Goal: Check status

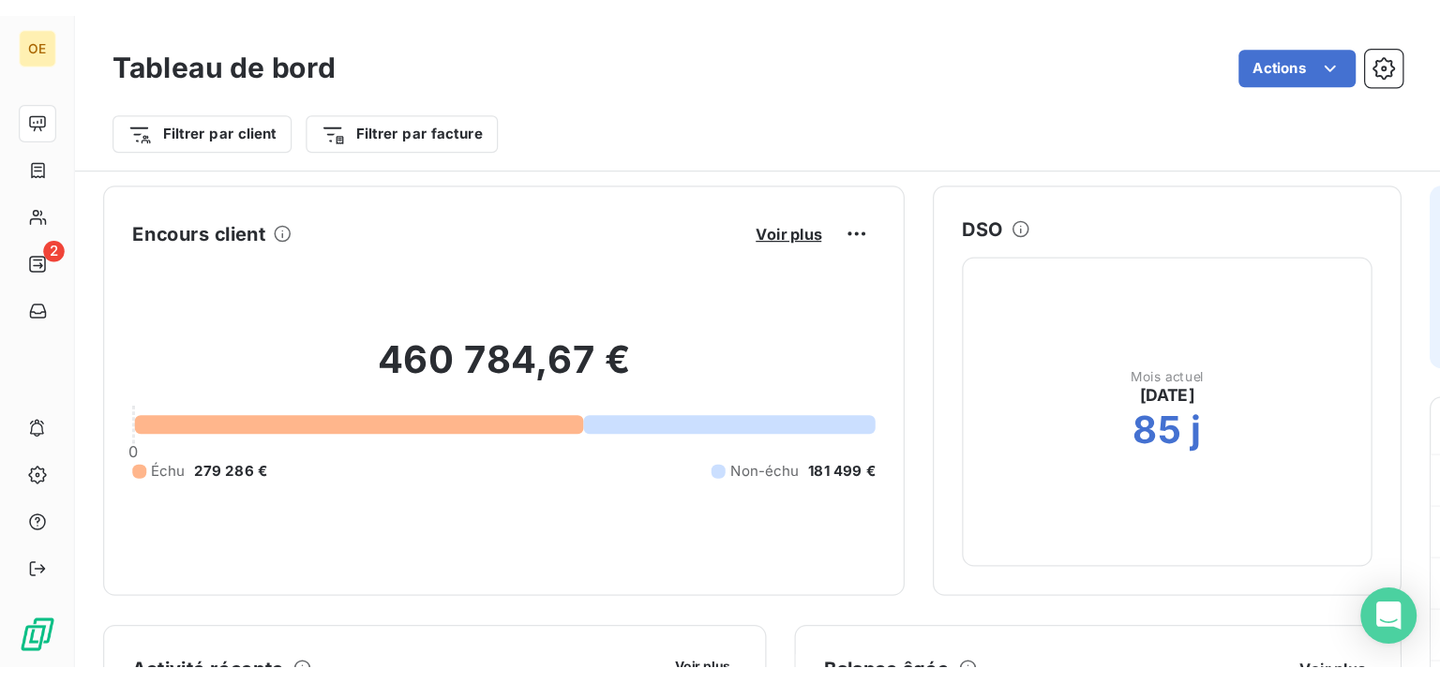
scroll to position [227, 0]
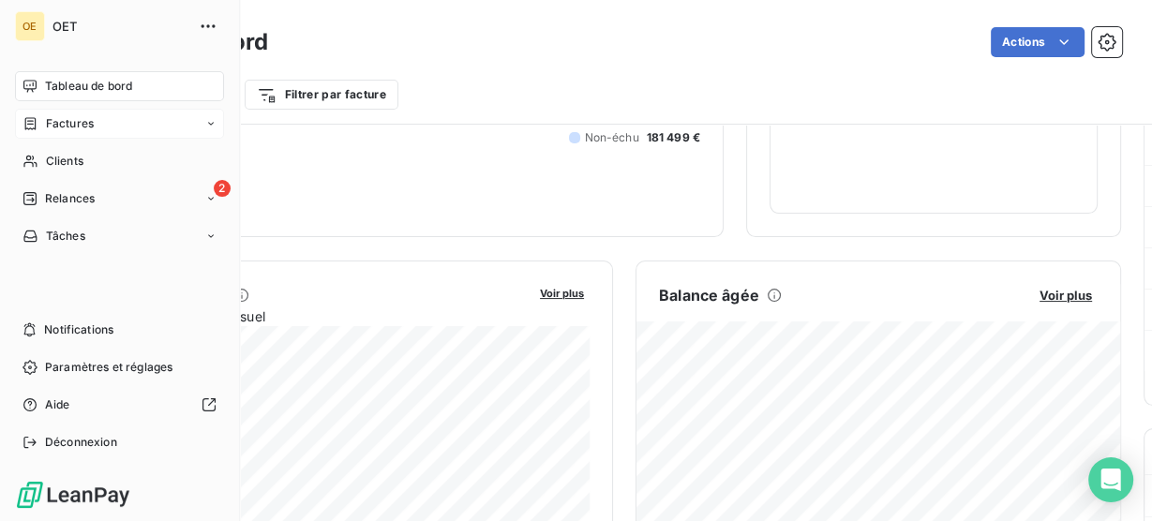
click at [71, 126] on span "Factures" at bounding box center [70, 123] width 48 height 17
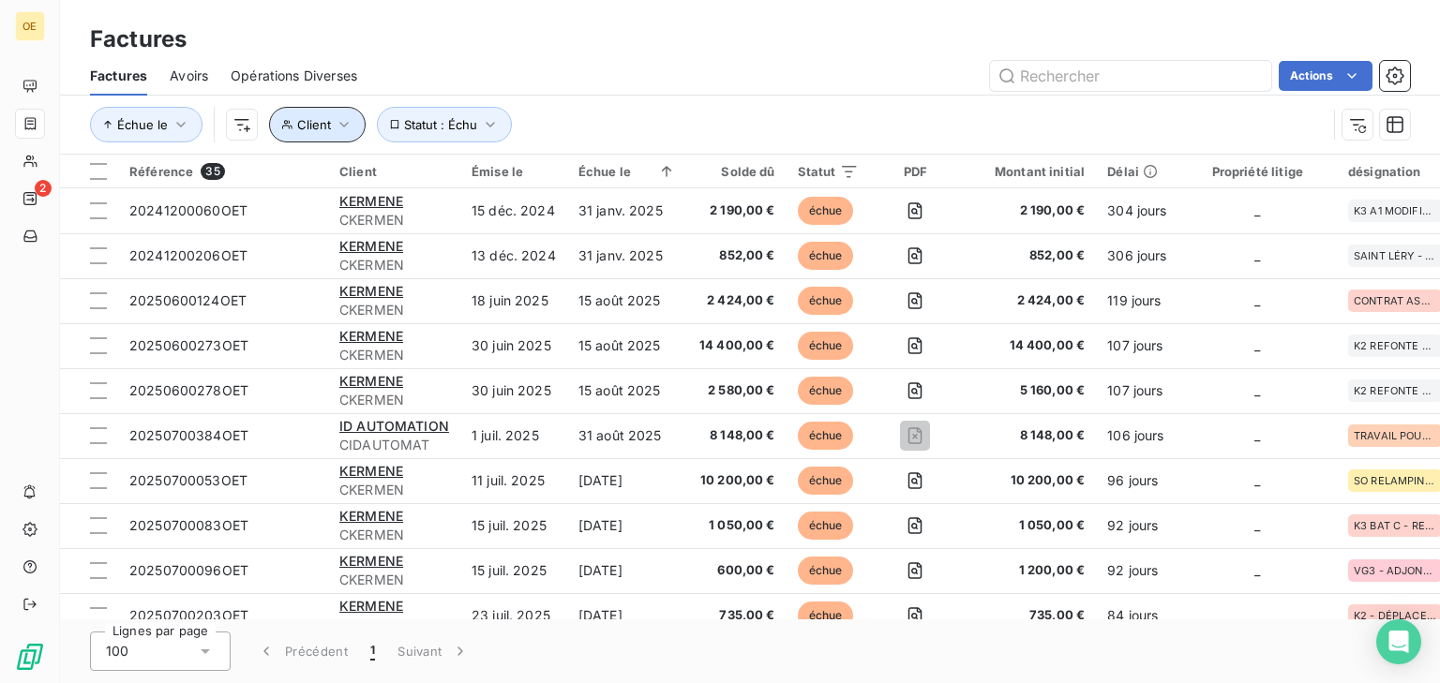
click at [357, 118] on button "Client" at bounding box center [317, 125] width 97 height 36
click at [488, 120] on icon "button" at bounding box center [490, 124] width 19 height 19
click at [348, 124] on icon "button" at bounding box center [344, 124] width 19 height 19
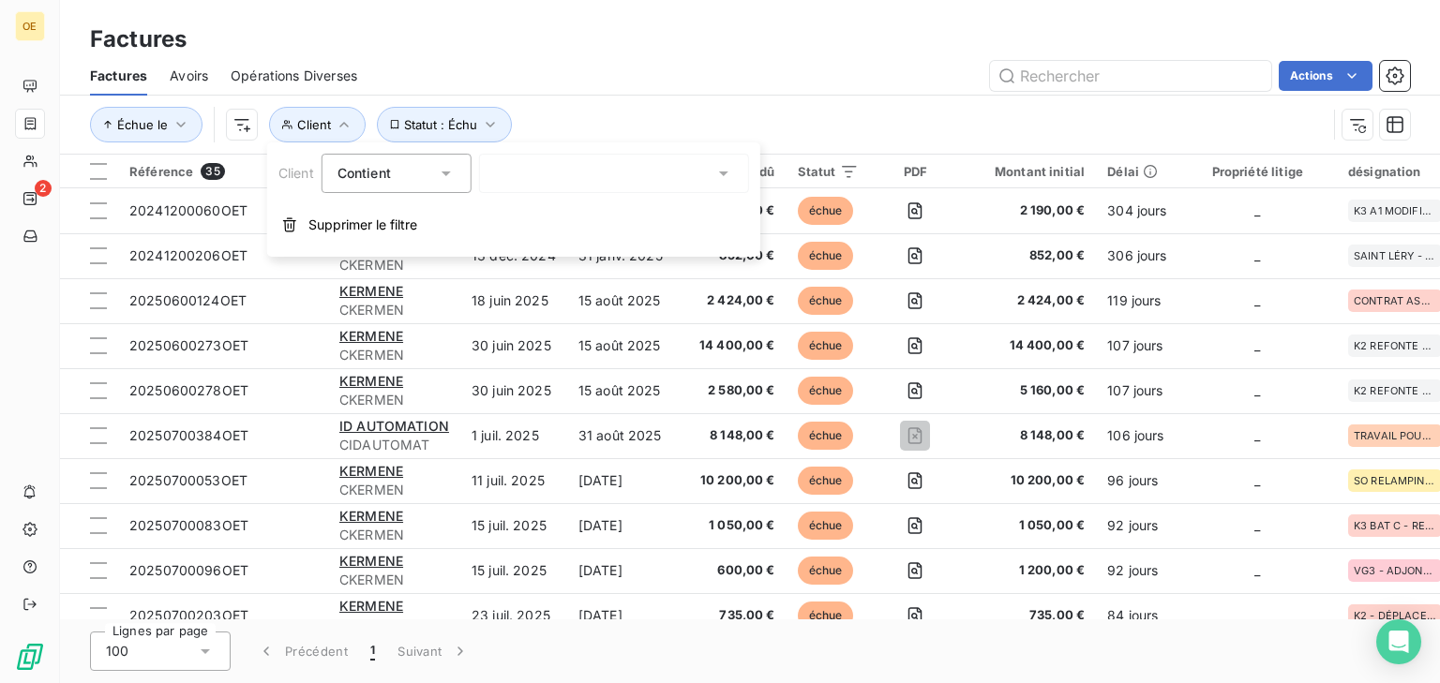
click at [458, 172] on div "Contient is" at bounding box center [397, 173] width 150 height 39
click at [458, 172] on div "Contient" at bounding box center [397, 173] width 150 height 39
click at [608, 173] on div at bounding box center [614, 173] width 270 height 39
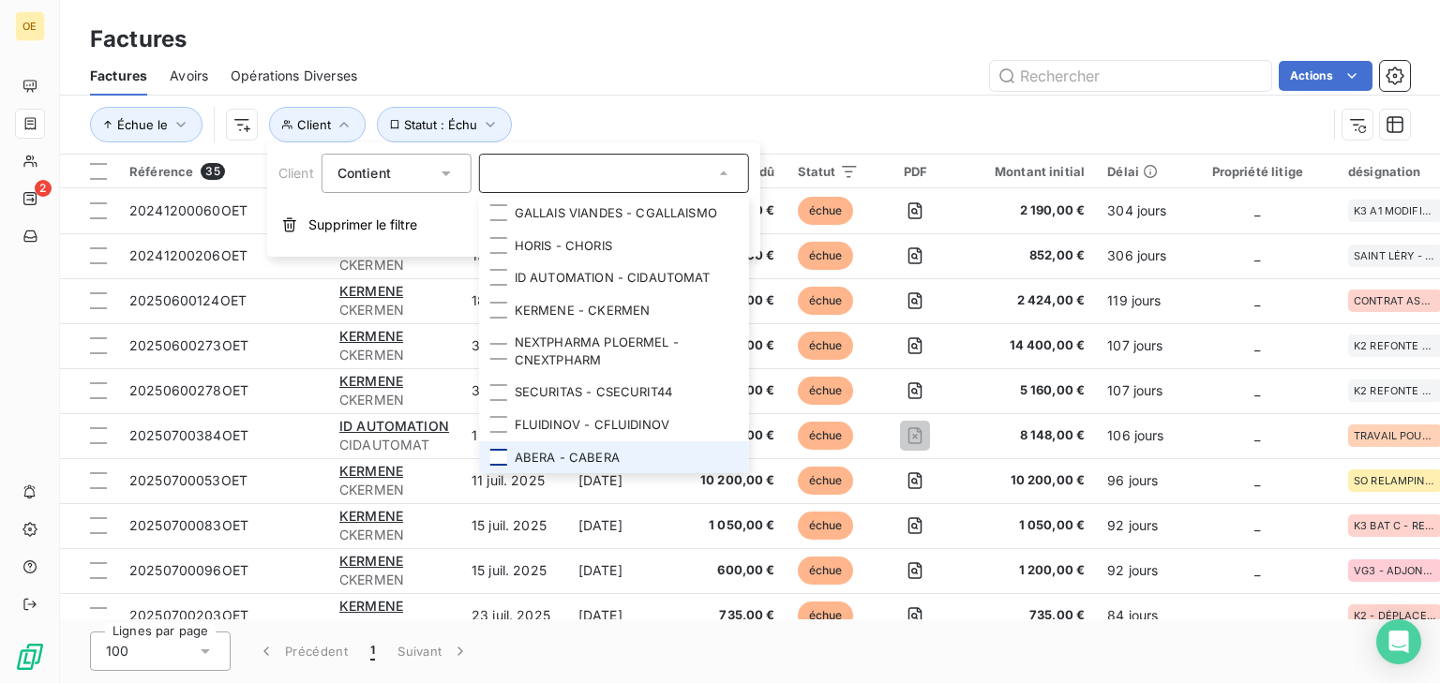
click at [500, 451] on div at bounding box center [498, 457] width 17 height 17
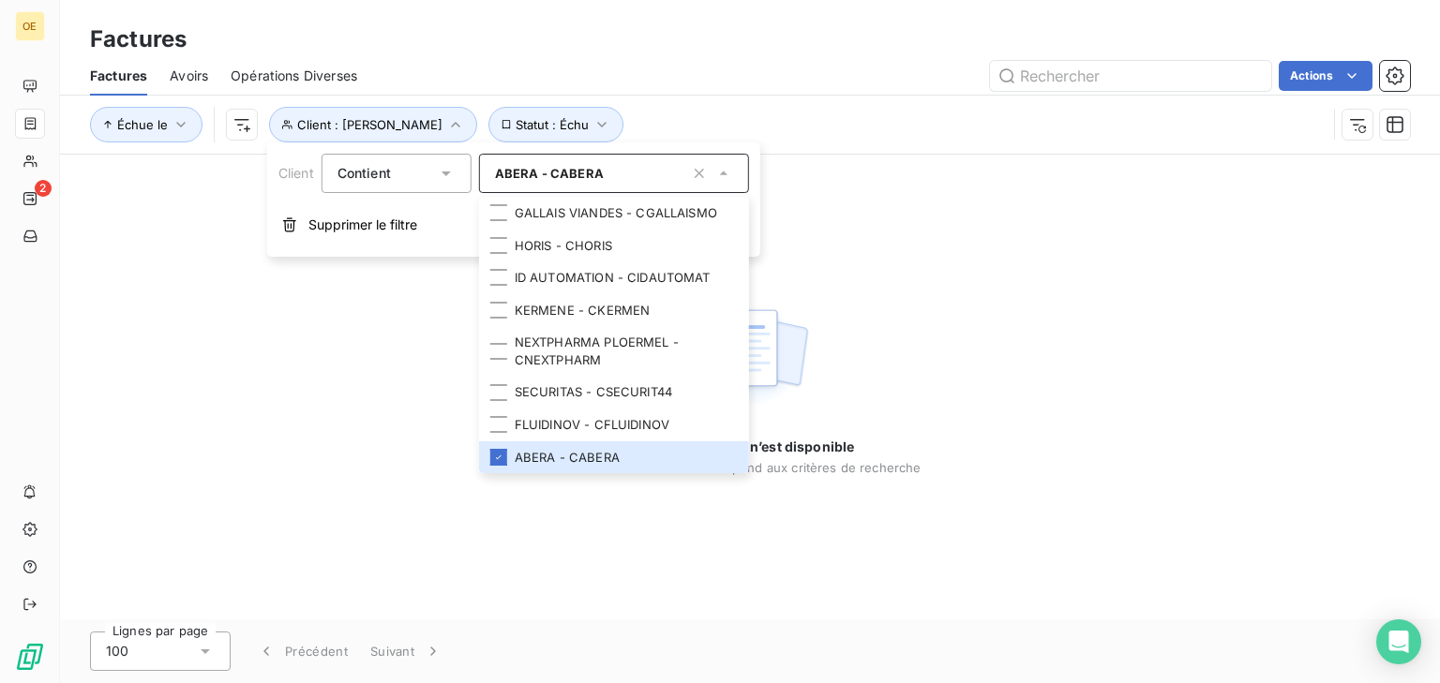
click at [600, 89] on div "Actions" at bounding box center [895, 76] width 1030 height 30
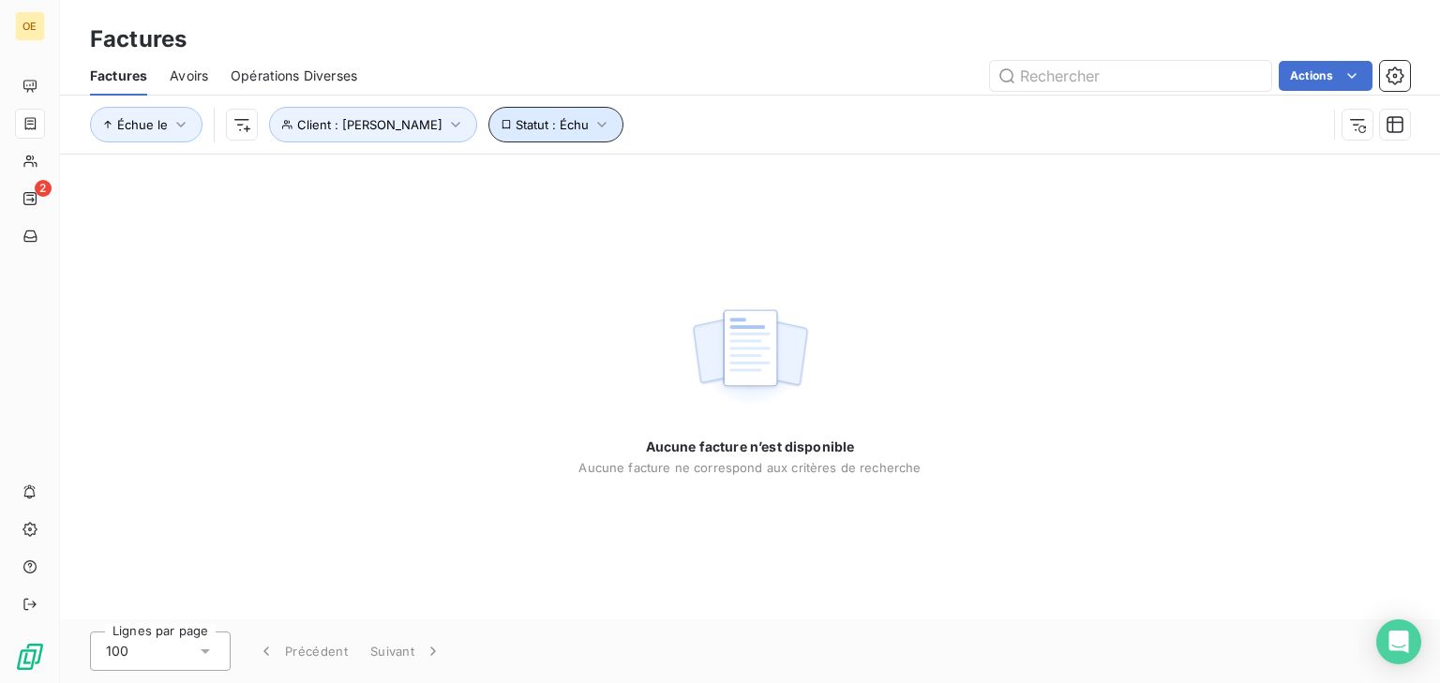
click at [593, 124] on icon "button" at bounding box center [602, 124] width 19 height 19
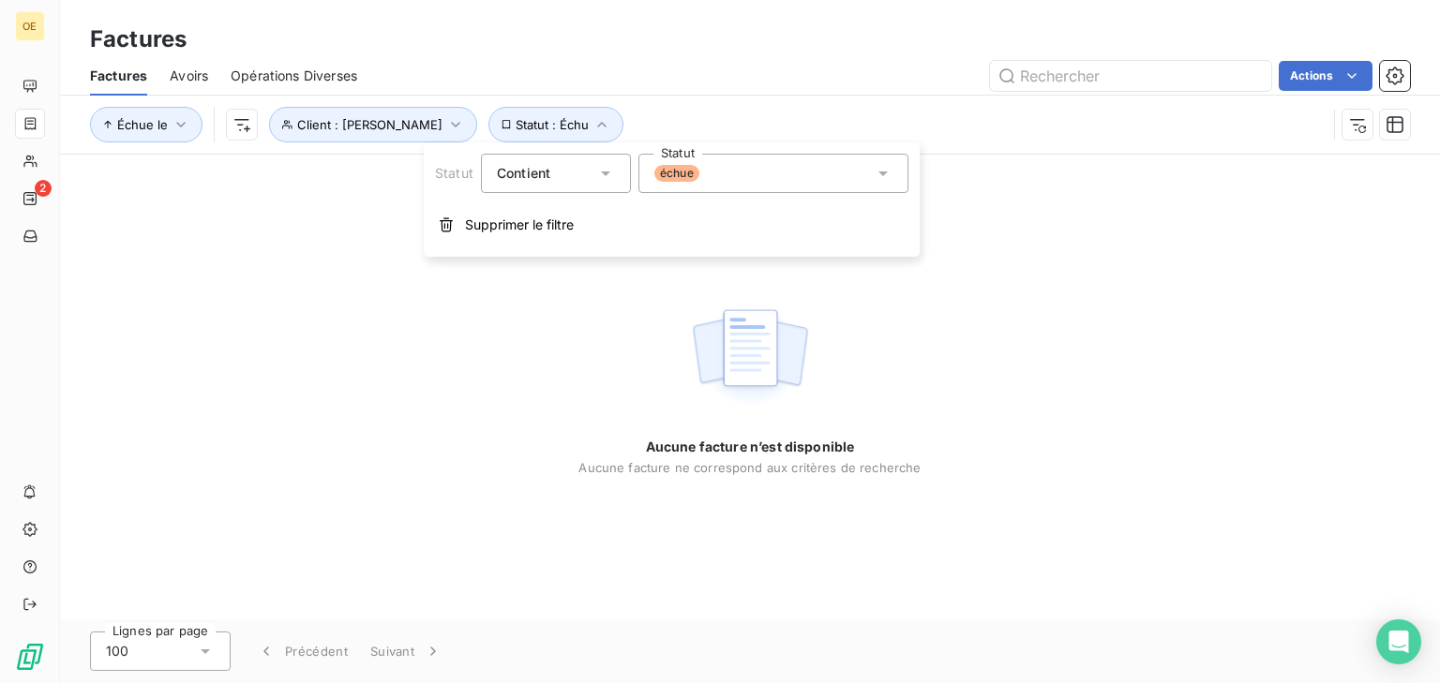
click at [713, 173] on div "échue" at bounding box center [773, 173] width 270 height 39
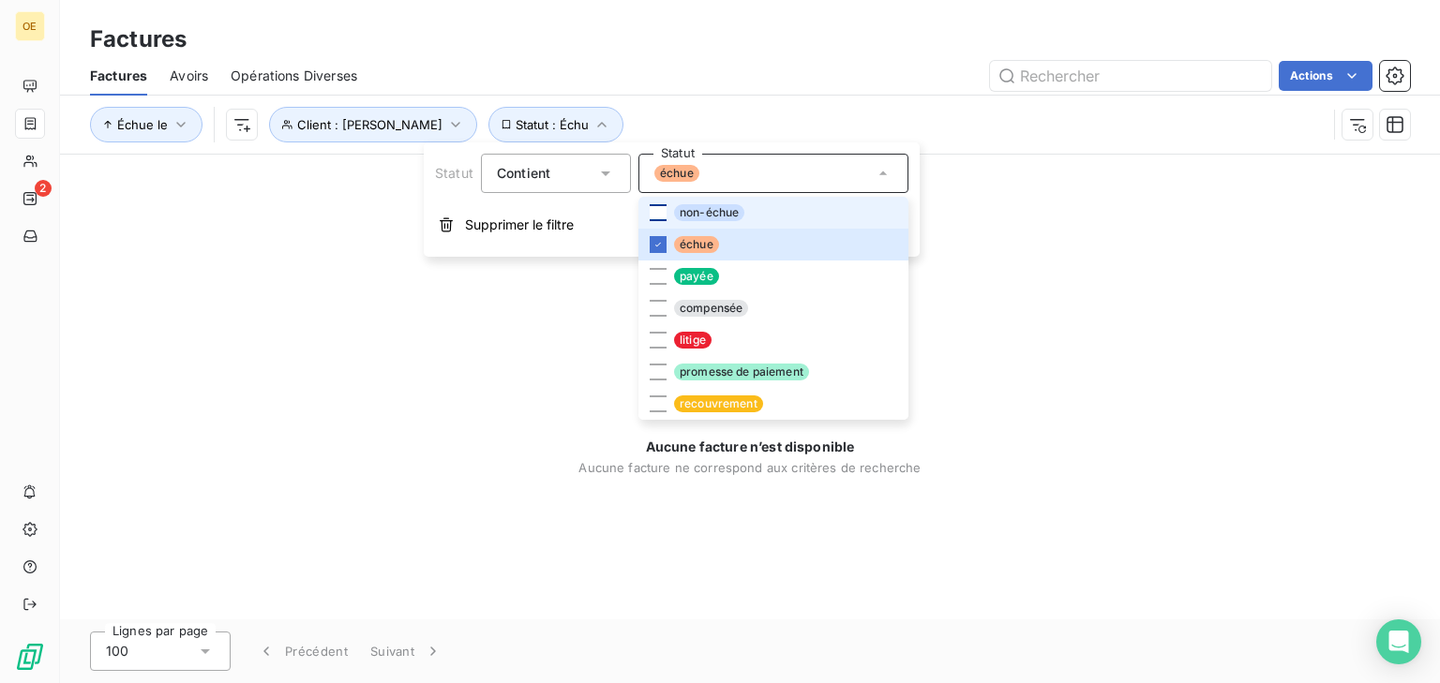
click at [663, 218] on div at bounding box center [658, 212] width 17 height 17
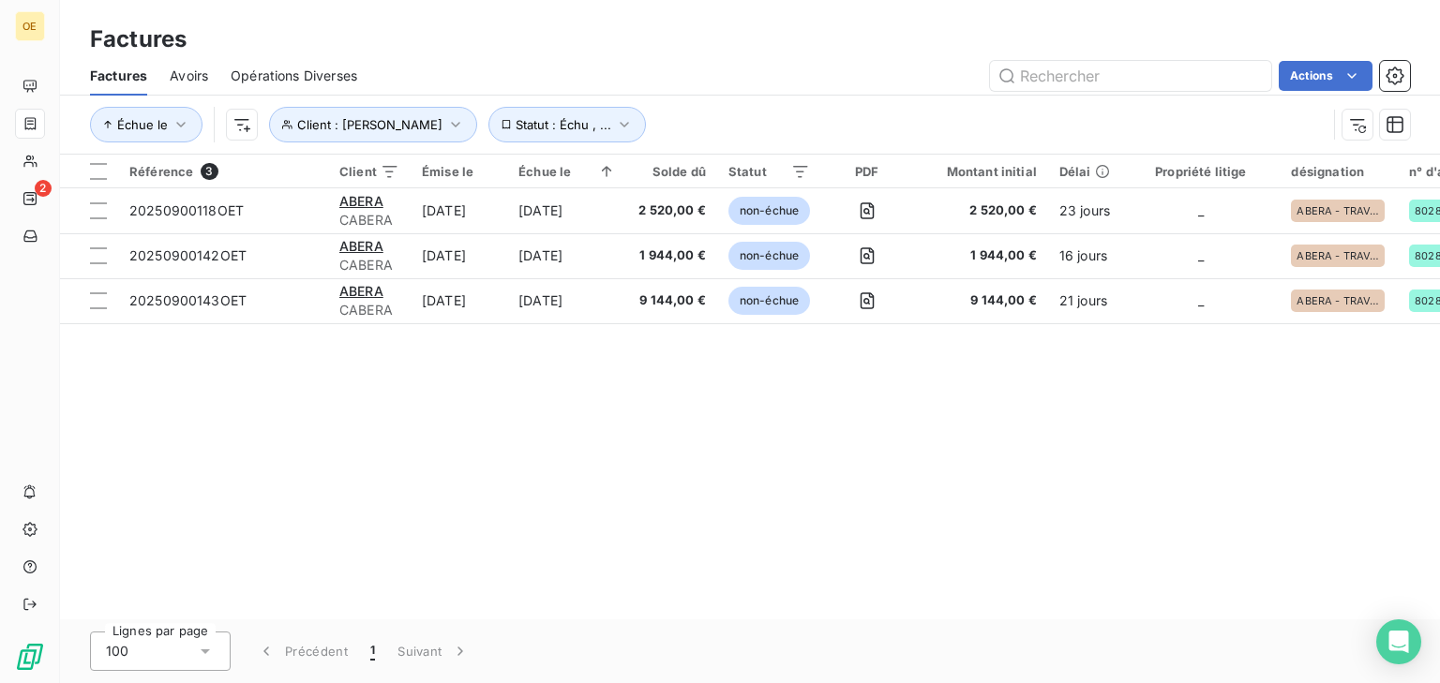
click at [512, 406] on div "Référence 3 Client Émise le Échue le Solde dû Statut PDF Montant initial Délai …" at bounding box center [750, 387] width 1380 height 465
drag, startPoint x: 548, startPoint y: 611, endPoint x: 913, endPoint y: 612, distance: 365.6
click at [913, 520] on div "Référence 3 Client Émise le Échue le Solde dû Statut PDF Montant initial Délai …" at bounding box center [750, 387] width 1380 height 465
click at [860, 520] on div "Référence 3 Client Émise le Échue le Solde dû Statut PDF Montant initial Délai …" at bounding box center [750, 387] width 1380 height 465
click at [491, 433] on div "Référence 3 Client Émise le Échue le Solde dû Statut PDF Montant initial Délai …" at bounding box center [750, 387] width 1380 height 465
